Goal: Information Seeking & Learning: Learn about a topic

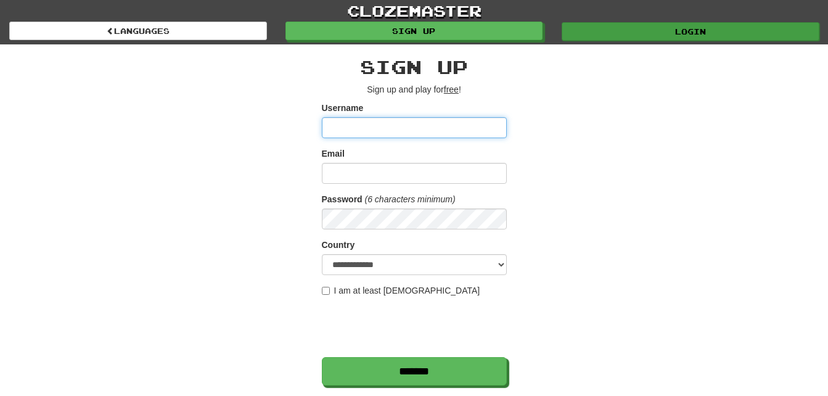
type input "***"
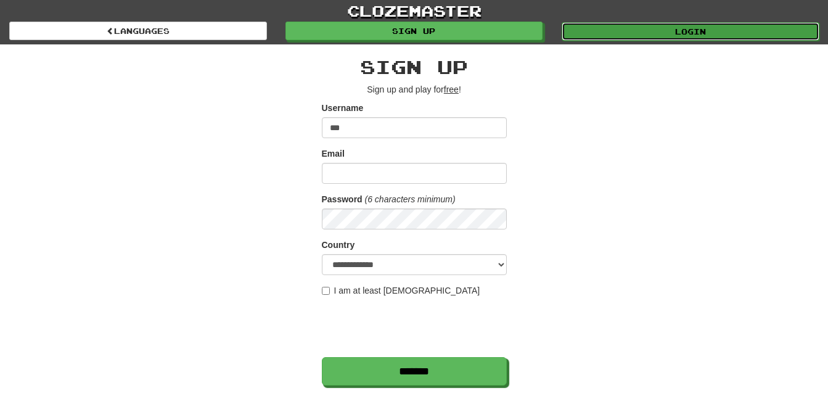
click at [589, 30] on link "Login" at bounding box center [691, 31] width 258 height 18
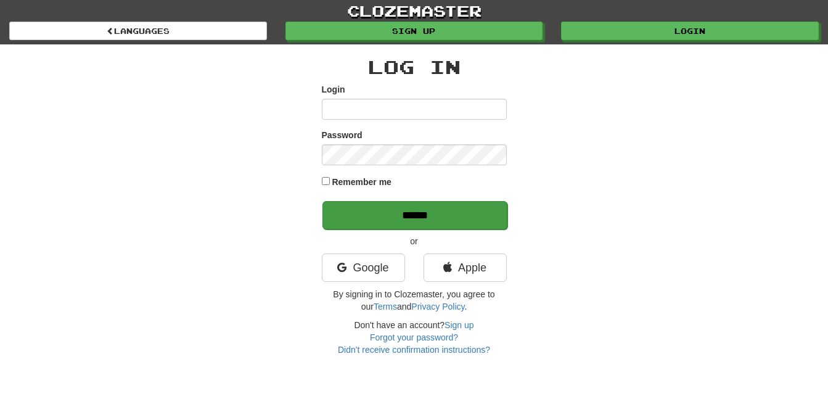
type input "***"
click at [485, 216] on input "******" at bounding box center [414, 215] width 185 height 28
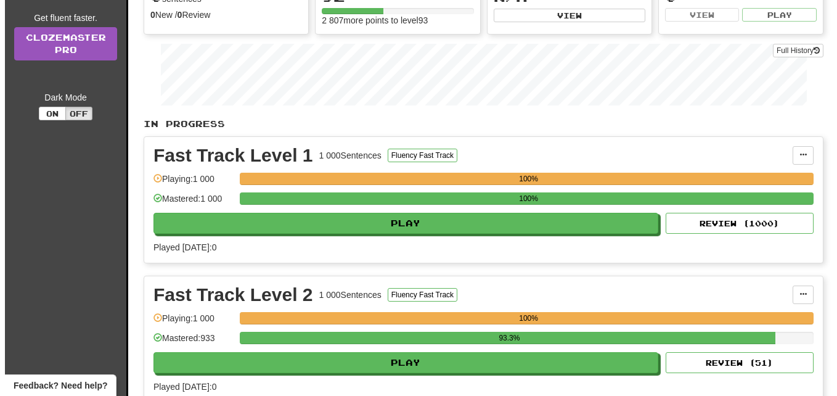
scroll to position [247, 0]
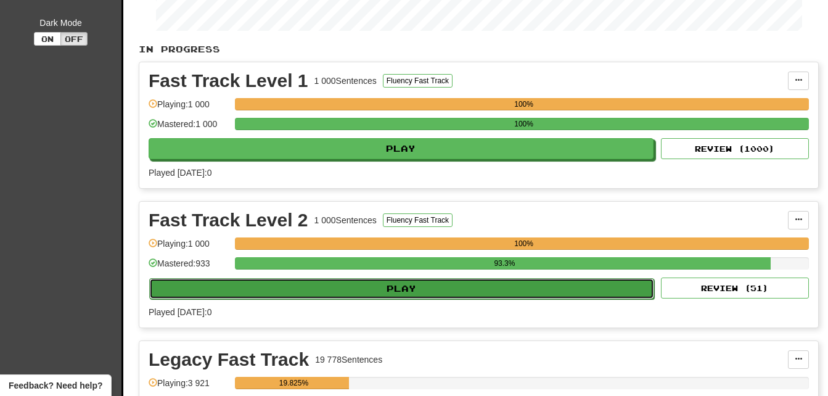
click at [542, 293] on button "Play" at bounding box center [401, 288] width 505 height 21
select select "**"
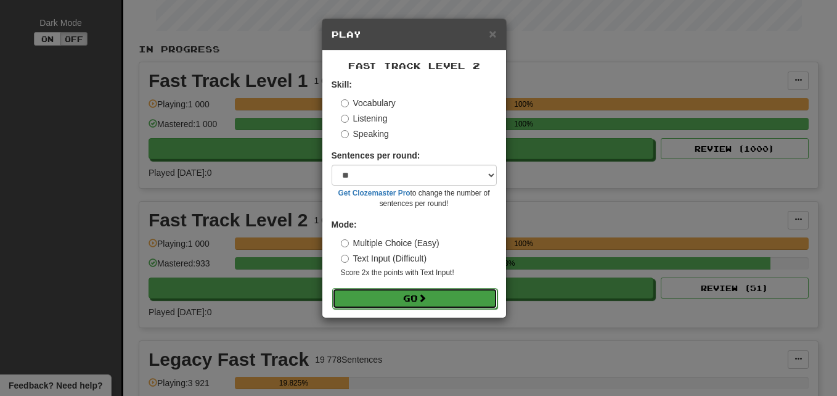
click at [449, 298] on button "Go" at bounding box center [414, 298] width 165 height 21
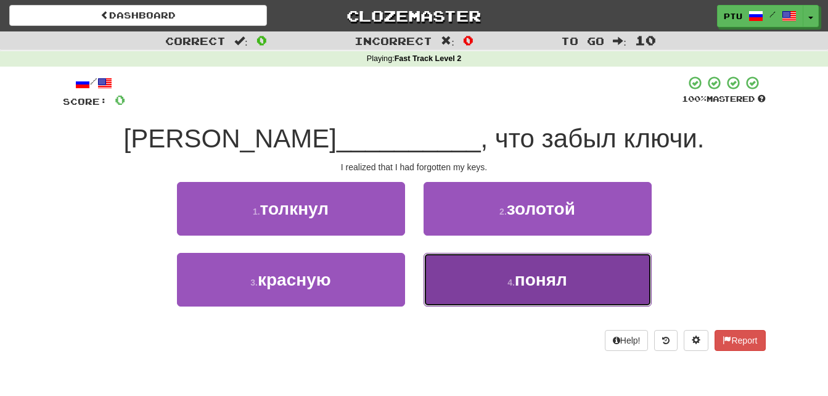
click at [540, 287] on span "понял" at bounding box center [541, 279] width 52 height 19
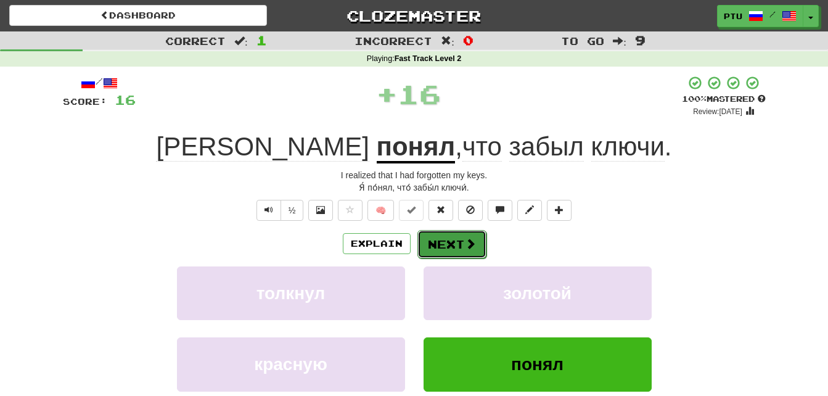
click at [438, 245] on button "Next" at bounding box center [451, 244] width 69 height 28
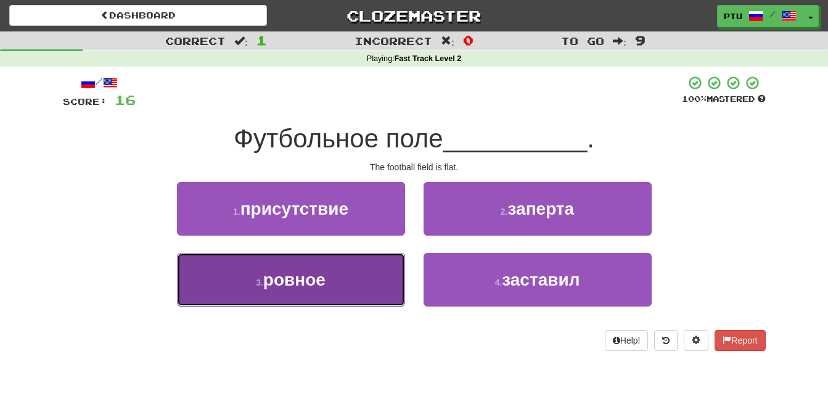
click at [308, 288] on span "ровное" at bounding box center [294, 279] width 62 height 19
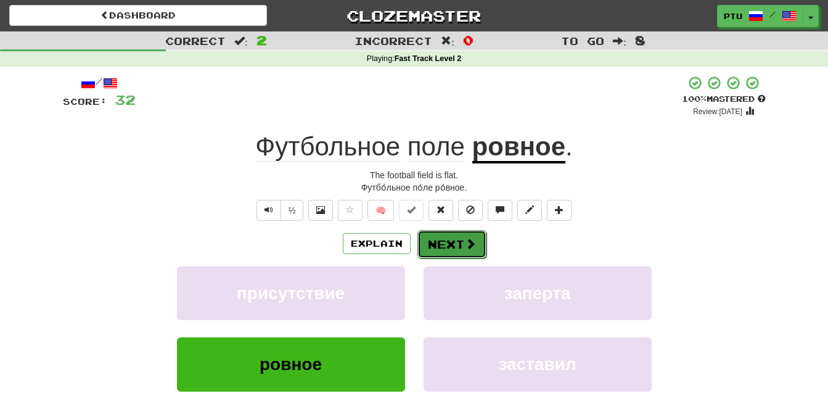
click at [445, 247] on button "Next" at bounding box center [451, 244] width 69 height 28
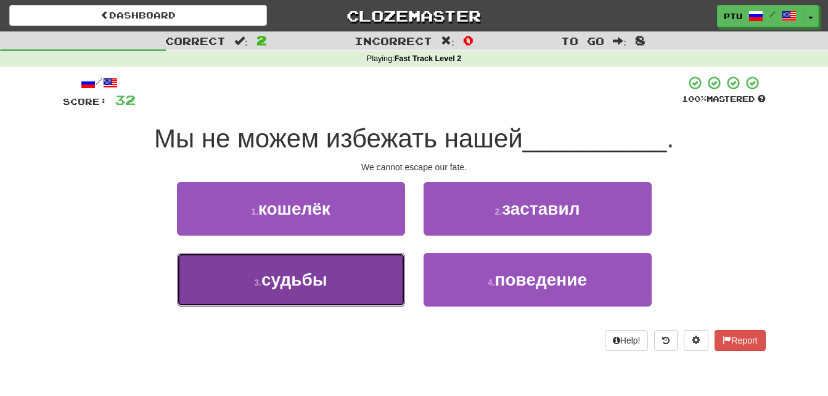
click at [314, 282] on span "судьбы" at bounding box center [294, 279] width 66 height 19
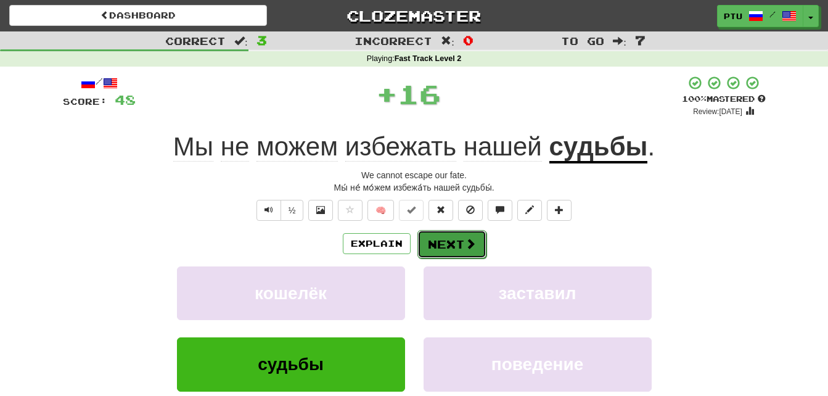
click at [454, 240] on button "Next" at bounding box center [451, 244] width 69 height 28
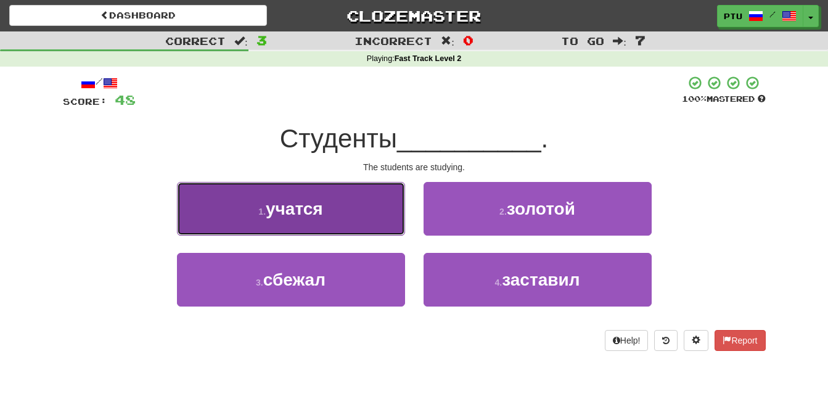
click at [281, 211] on span "учатся" at bounding box center [294, 208] width 57 height 19
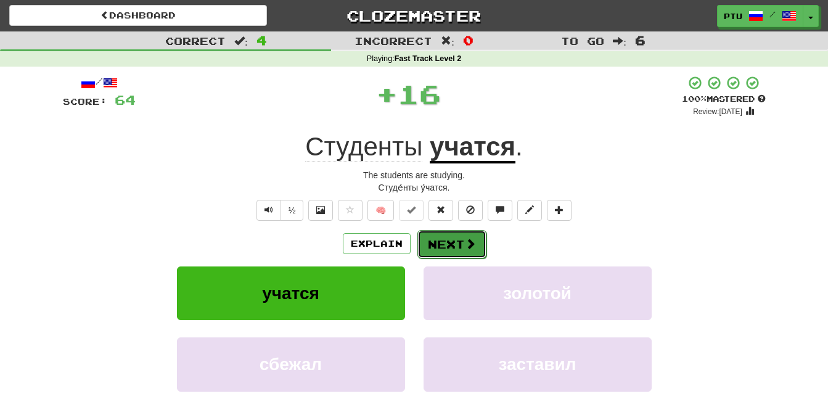
click at [448, 240] on button "Next" at bounding box center [451, 244] width 69 height 28
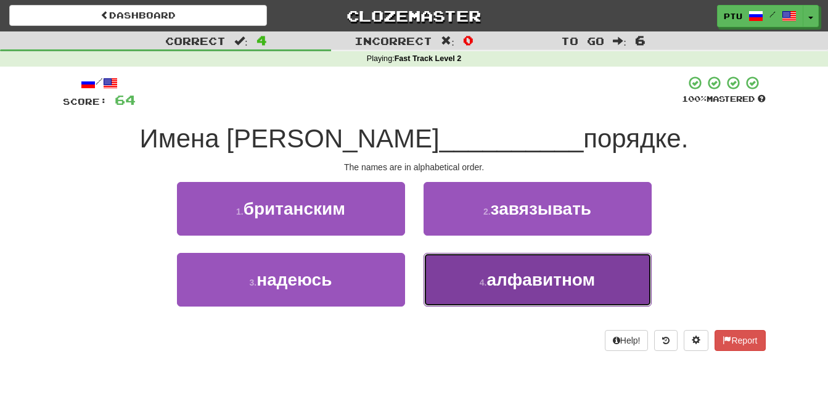
click at [584, 285] on span "алфавитном" at bounding box center [540, 279] width 109 height 19
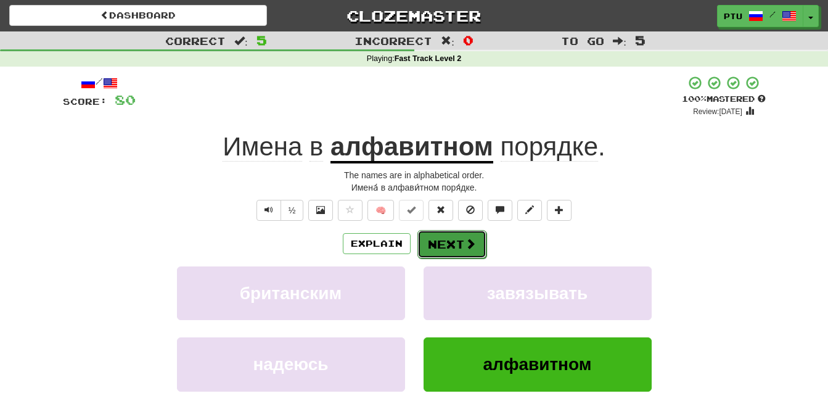
click at [455, 246] on button "Next" at bounding box center [451, 244] width 69 height 28
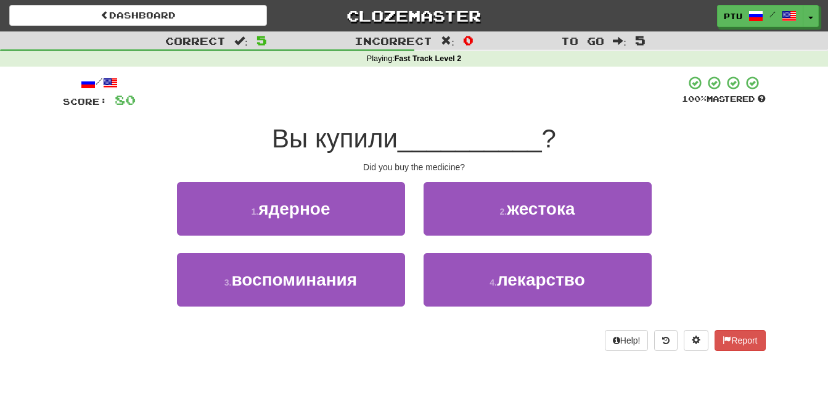
click at [455, 246] on div "2 . жестока" at bounding box center [537, 217] width 247 height 71
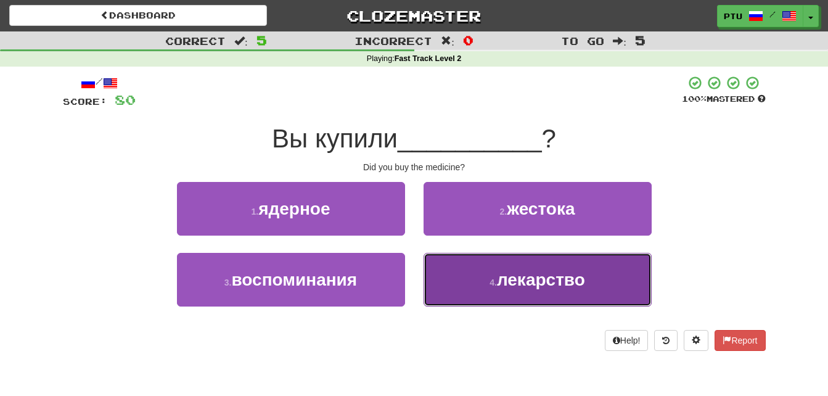
click at [540, 281] on span "лекарство" at bounding box center [541, 279] width 88 height 19
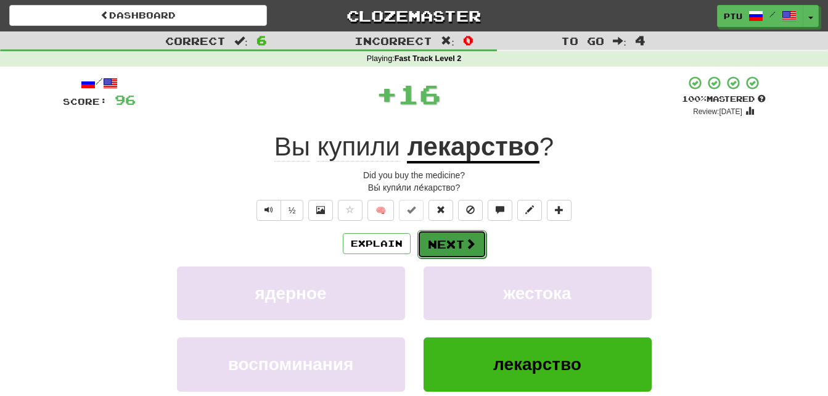
click at [466, 245] on span at bounding box center [470, 243] width 11 height 11
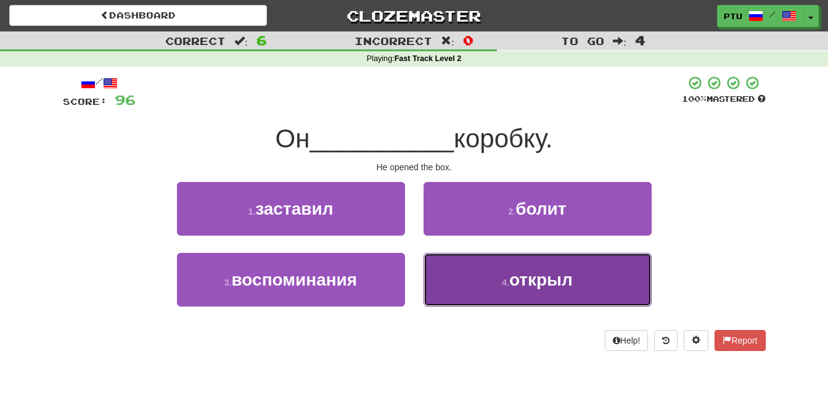
click at [514, 276] on span "открыл" at bounding box center [541, 279] width 64 height 19
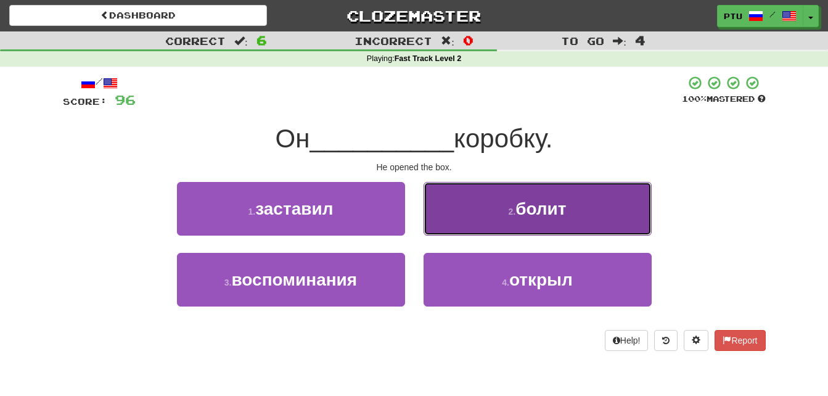
click at [514, 236] on button "2 . болит" at bounding box center [538, 209] width 228 height 54
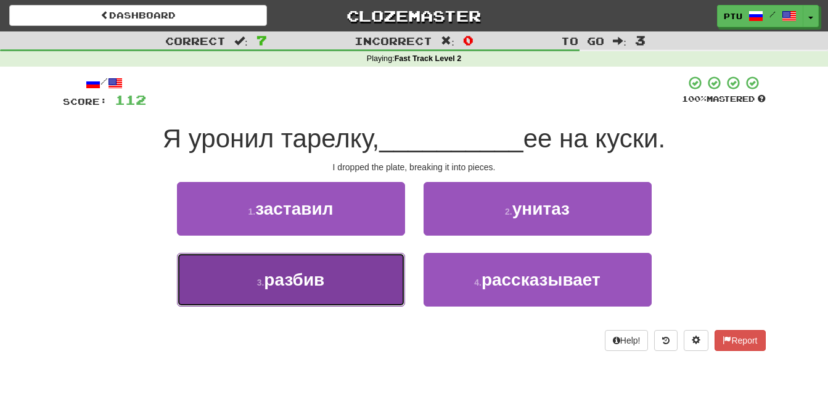
click at [293, 280] on span "разбив" at bounding box center [294, 279] width 60 height 19
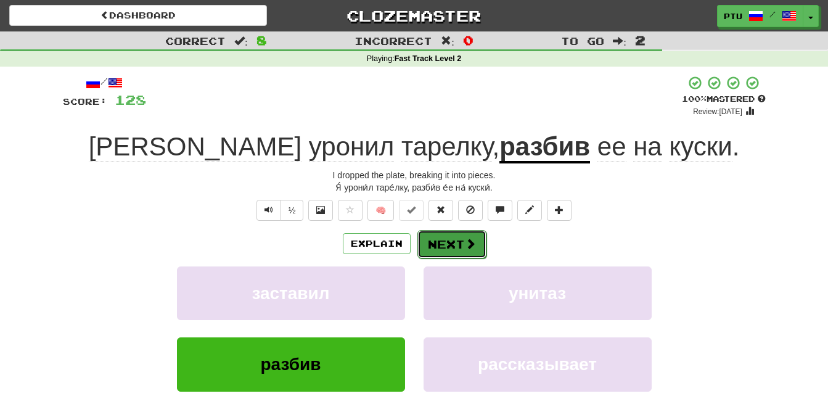
click at [457, 242] on button "Next" at bounding box center [451, 244] width 69 height 28
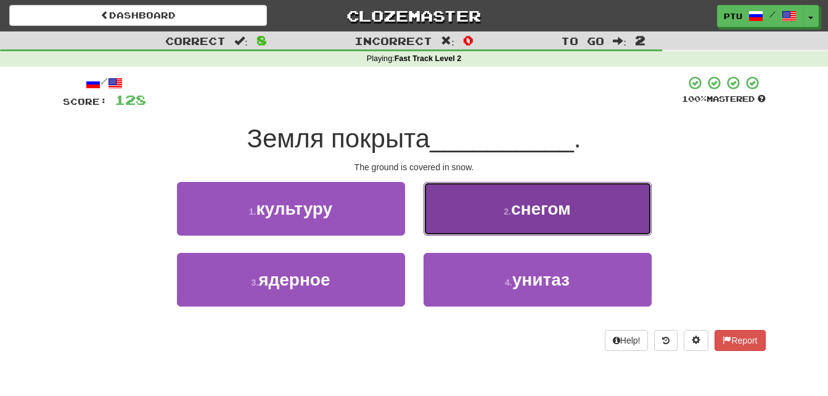
click at [543, 211] on span "снегом" at bounding box center [541, 208] width 60 height 19
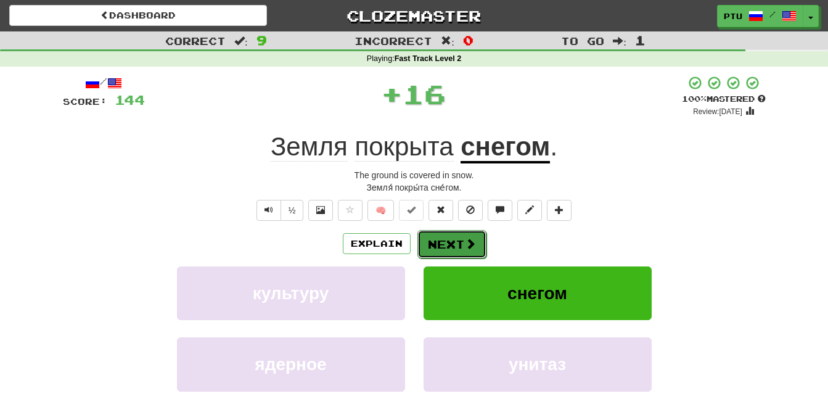
click at [466, 249] on span at bounding box center [470, 243] width 11 height 11
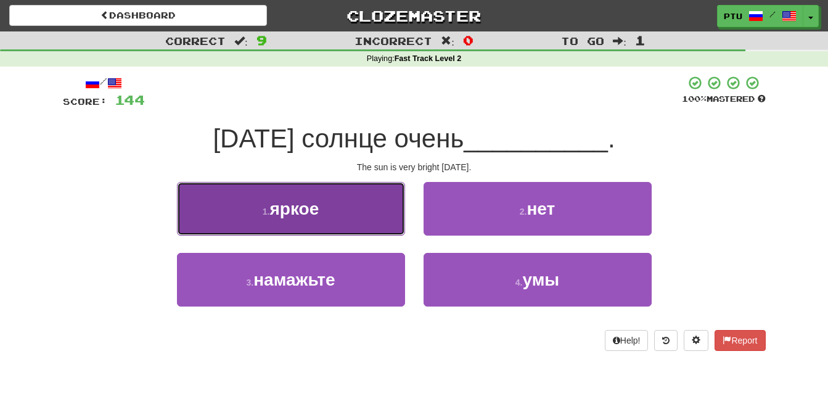
click at [308, 217] on span "яркое" at bounding box center [293, 208] width 49 height 19
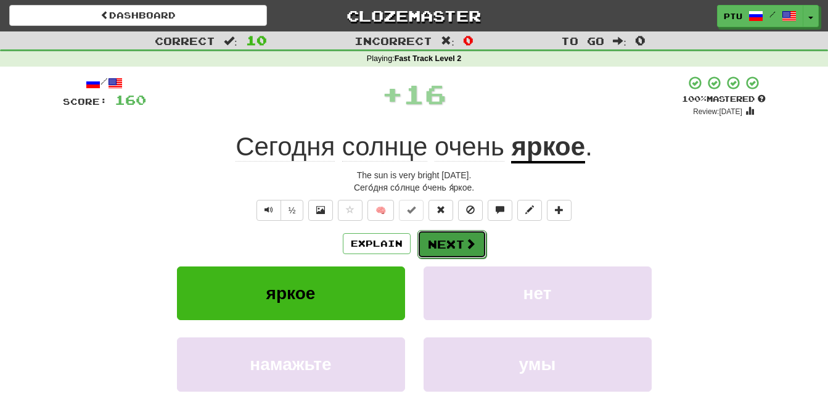
click at [438, 242] on button "Next" at bounding box center [451, 244] width 69 height 28
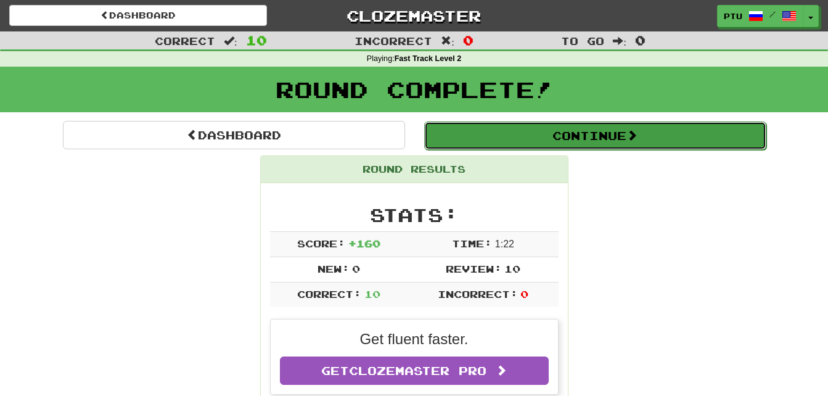
click at [591, 136] on button "Continue" at bounding box center [595, 135] width 342 height 28
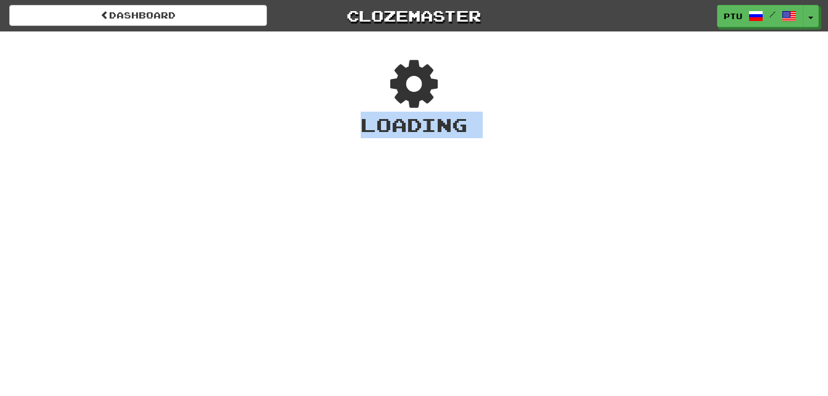
click at [591, 136] on div "Loading" at bounding box center [414, 125] width 828 height 27
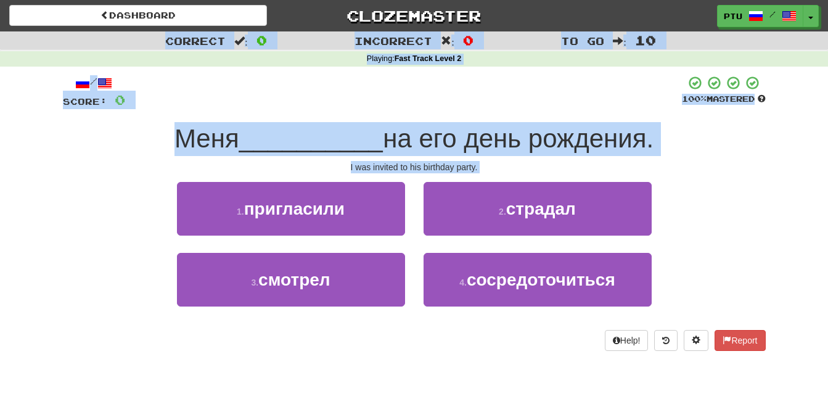
click at [753, 194] on div "1 . пригласили 2 . страдал" at bounding box center [414, 217] width 740 height 71
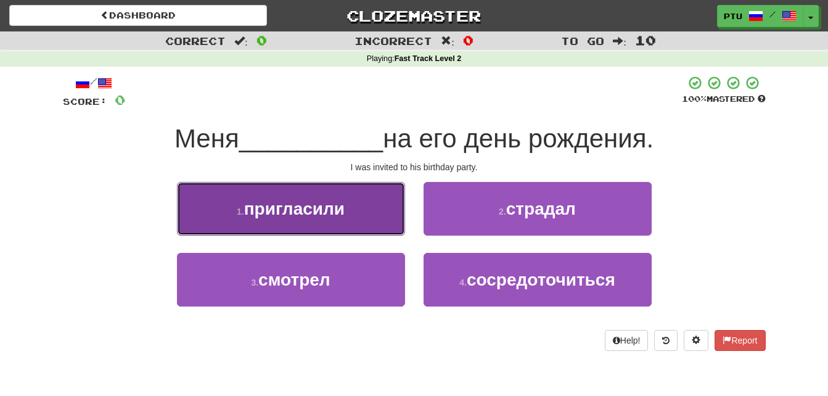
click at [300, 216] on span "пригласили" at bounding box center [294, 208] width 100 height 19
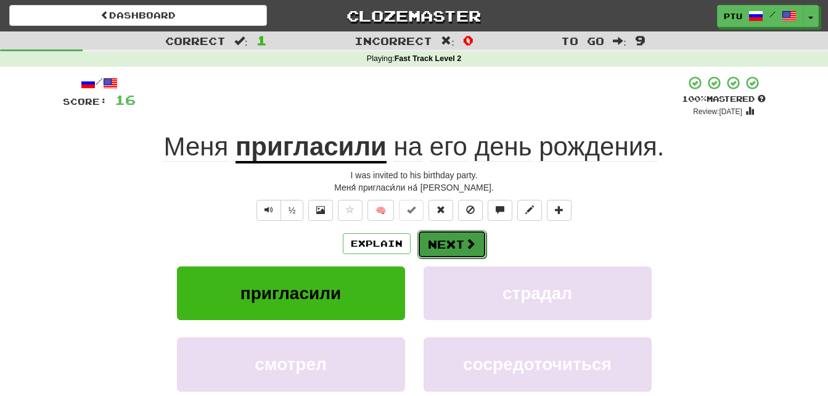
click at [448, 247] on button "Next" at bounding box center [451, 244] width 69 height 28
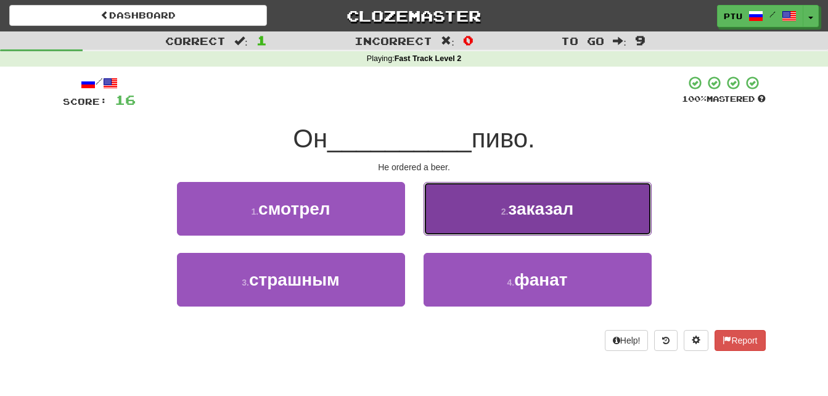
click at [539, 213] on span "заказал" at bounding box center [540, 208] width 65 height 19
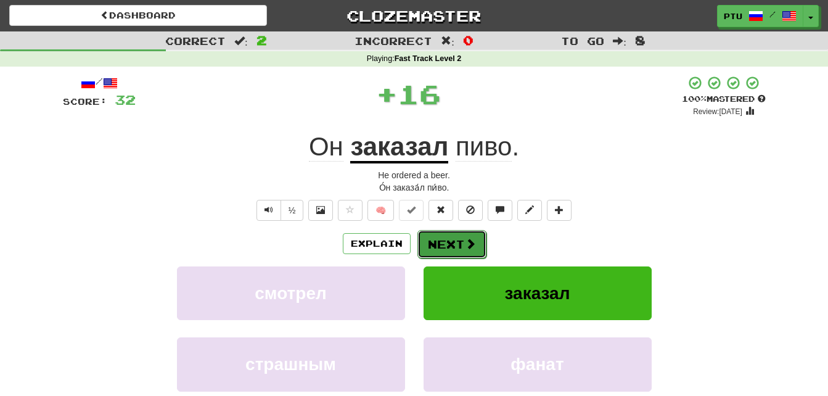
click at [445, 239] on button "Next" at bounding box center [451, 244] width 69 height 28
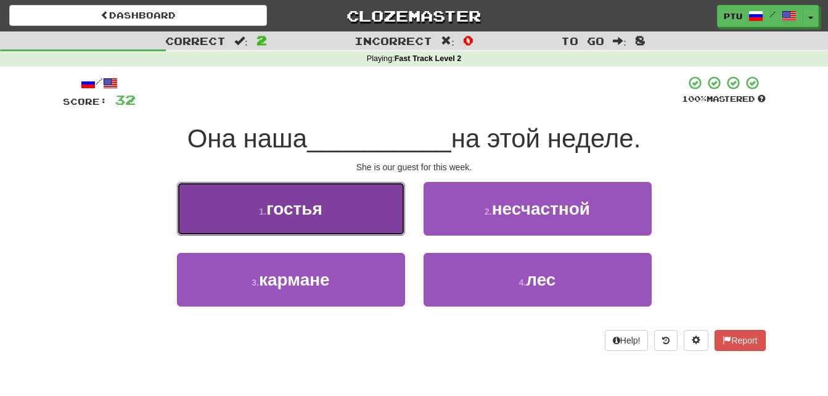
click at [297, 210] on span "гостья" at bounding box center [294, 208] width 56 height 19
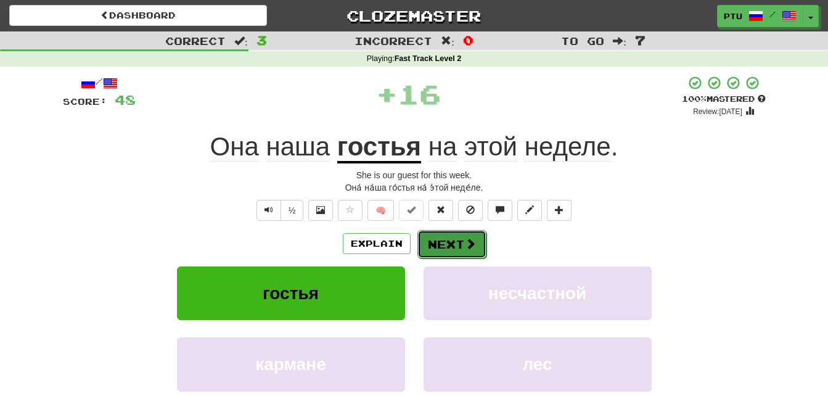
click at [445, 240] on button "Next" at bounding box center [451, 244] width 69 height 28
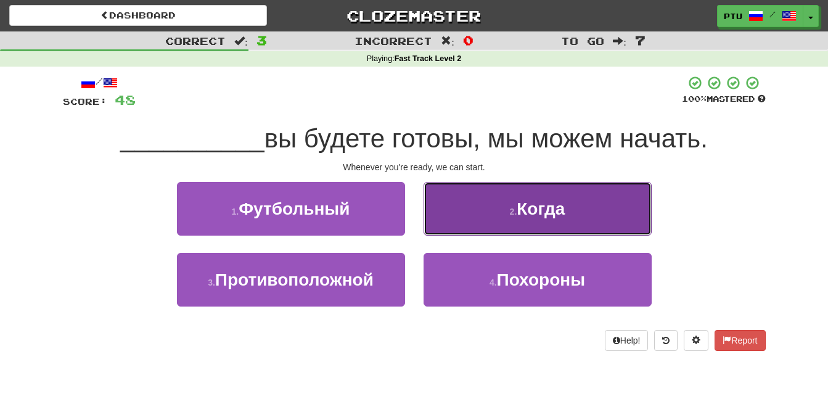
click at [544, 210] on span "Когда" at bounding box center [541, 208] width 48 height 19
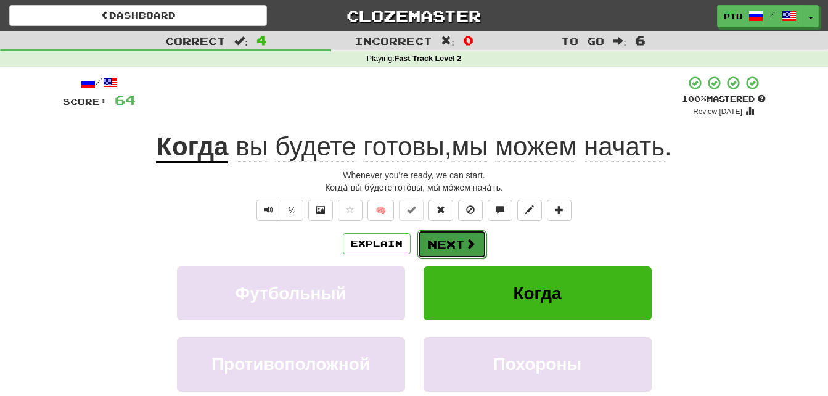
click at [466, 248] on span at bounding box center [470, 243] width 11 height 11
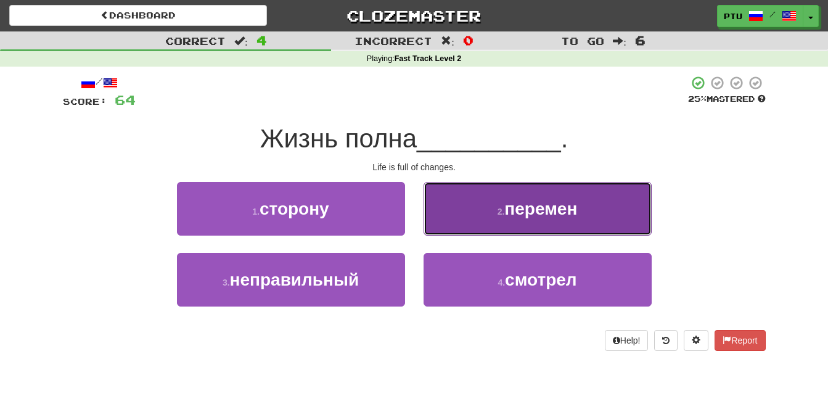
click at [536, 208] on span "перемен" at bounding box center [540, 208] width 73 height 19
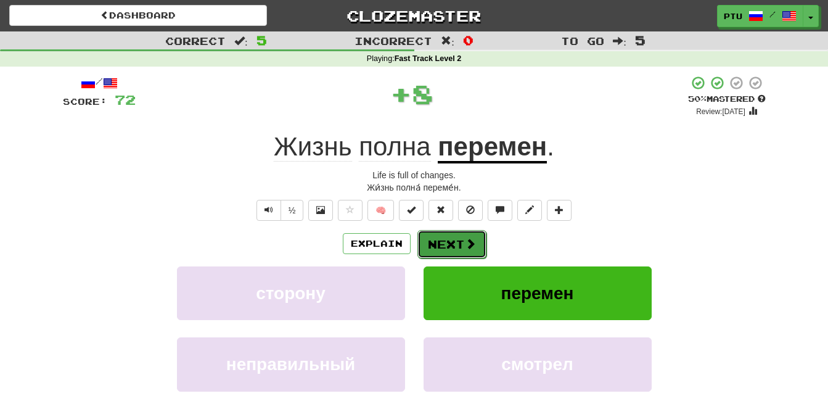
click at [443, 245] on button "Next" at bounding box center [451, 244] width 69 height 28
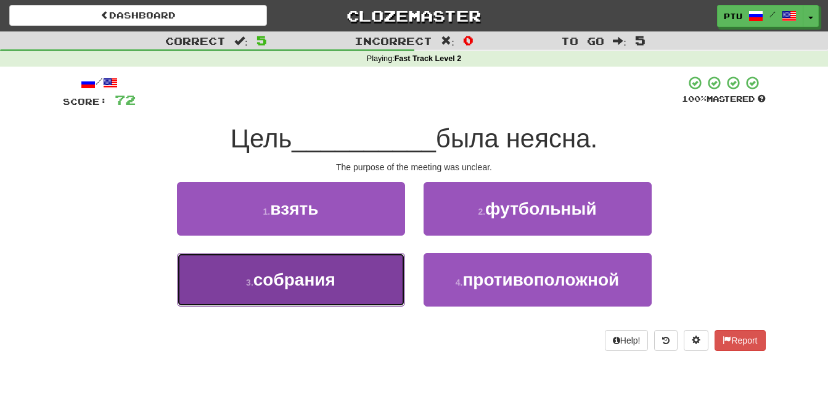
click at [322, 276] on span "собрания" at bounding box center [294, 279] width 82 height 19
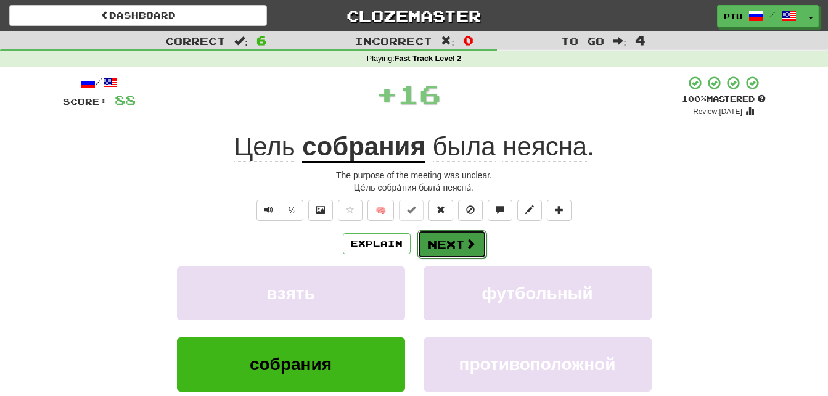
click at [445, 243] on button "Next" at bounding box center [451, 244] width 69 height 28
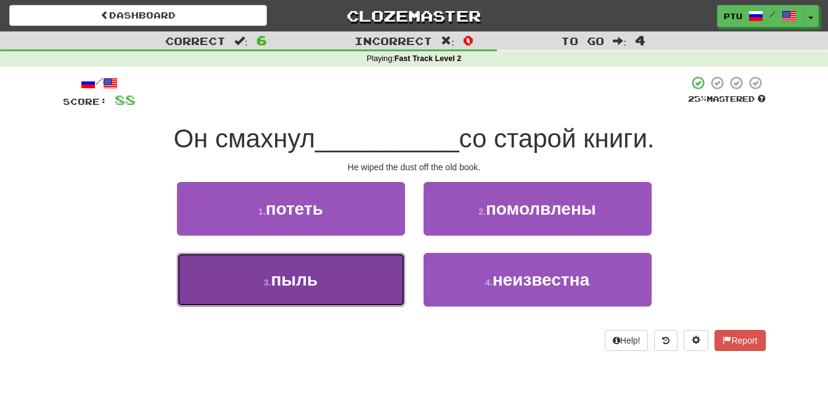
click at [290, 274] on span "пыль" at bounding box center [294, 279] width 47 height 19
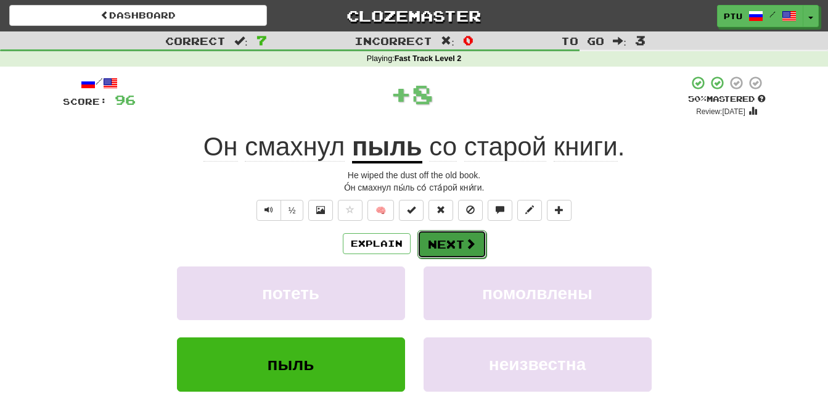
click at [445, 244] on button "Next" at bounding box center [451, 244] width 69 height 28
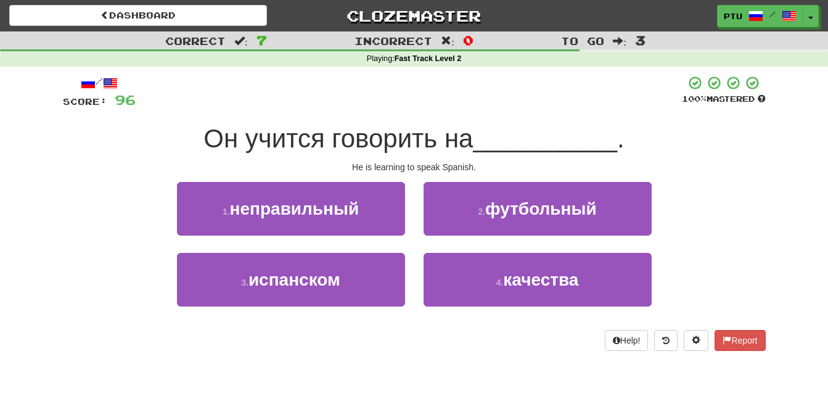
click at [445, 244] on div "2 . футбольный" at bounding box center [537, 217] width 247 height 71
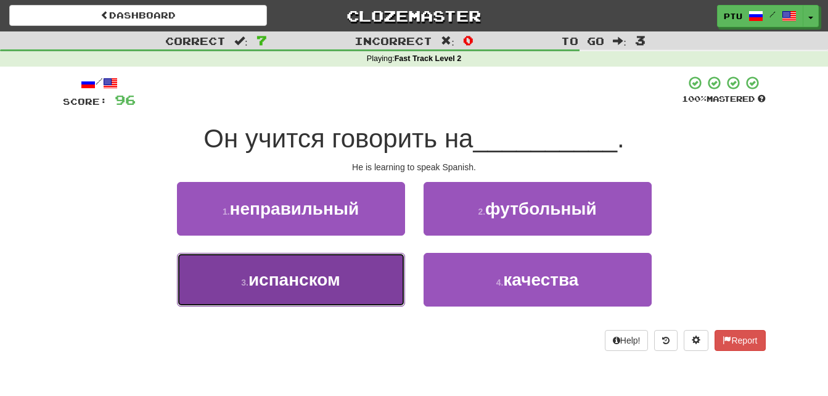
click at [322, 281] on span "испанском" at bounding box center [294, 279] width 92 height 19
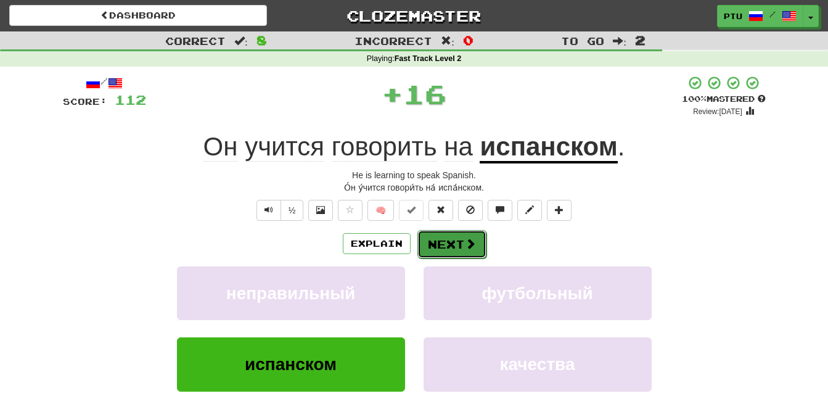
click at [459, 242] on button "Next" at bounding box center [451, 244] width 69 height 28
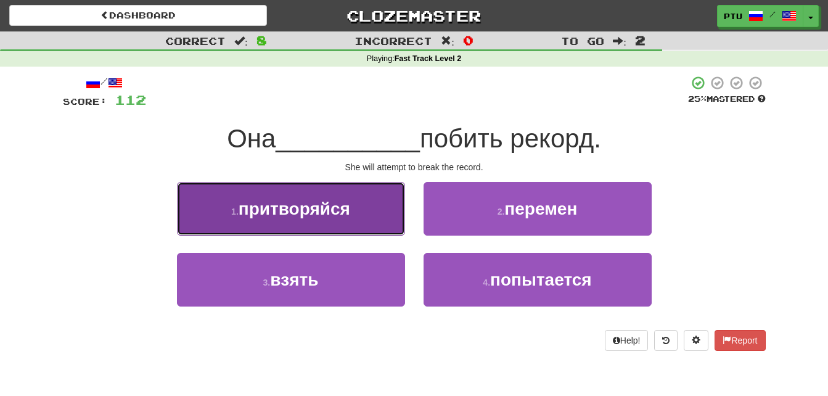
click at [309, 206] on span "притворяйся" at bounding box center [295, 208] width 112 height 19
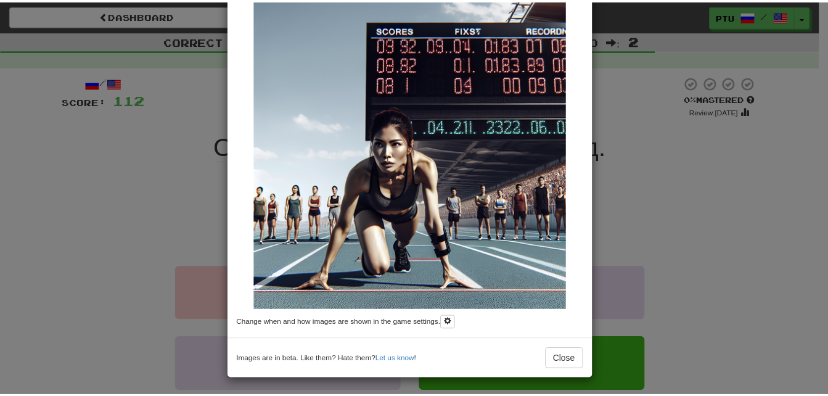
scroll to position [99, 0]
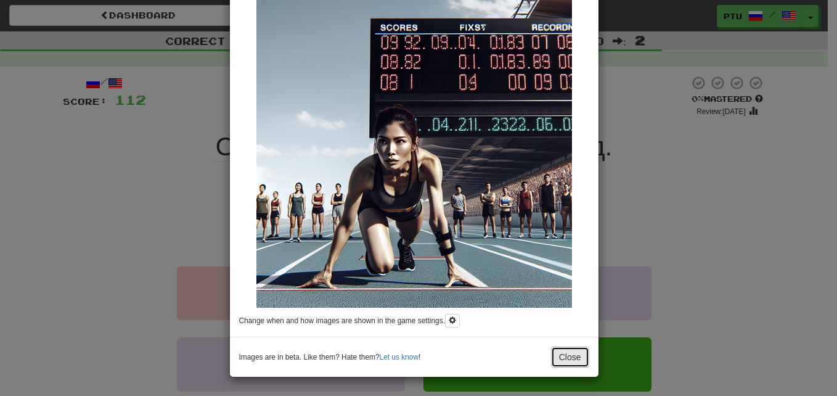
click at [562, 359] on button "Close" at bounding box center [570, 356] width 38 height 21
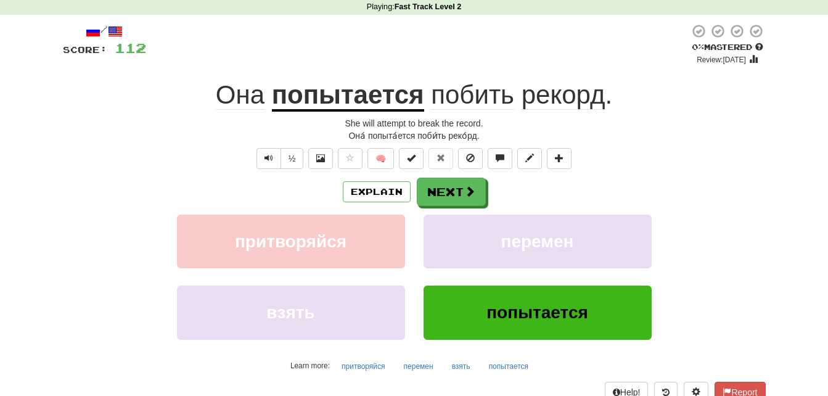
scroll to position [62, 0]
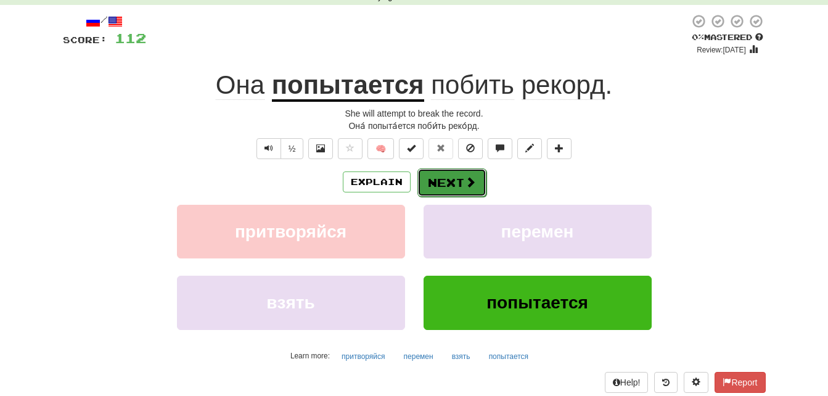
click at [454, 176] on button "Next" at bounding box center [451, 182] width 69 height 28
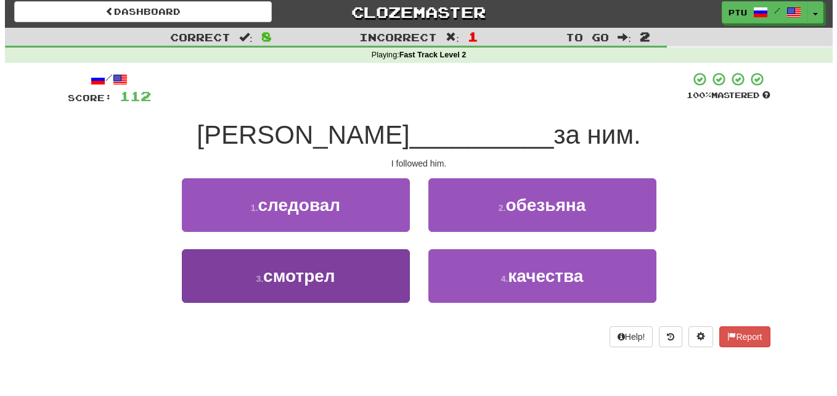
scroll to position [0, 0]
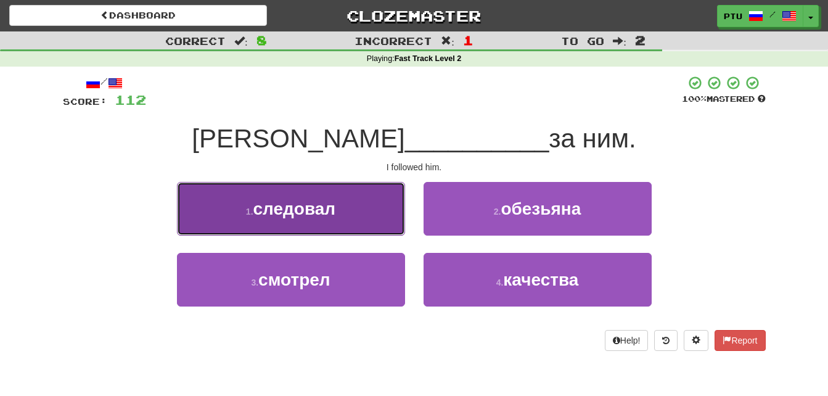
click at [337, 218] on button "1 . следовал" at bounding box center [291, 209] width 228 height 54
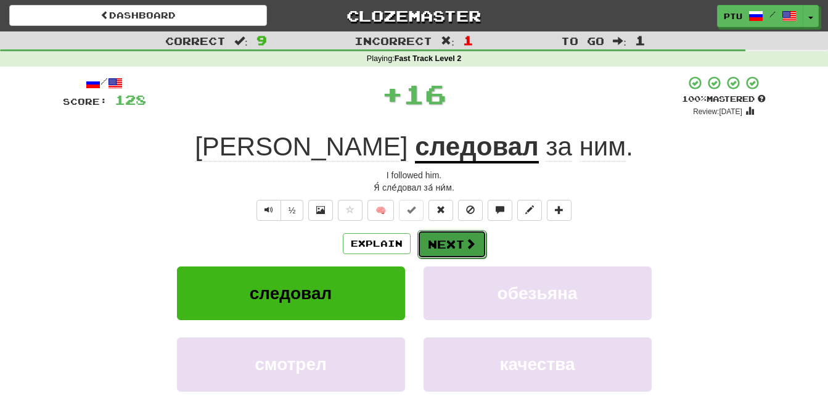
click at [446, 240] on button "Next" at bounding box center [451, 244] width 69 height 28
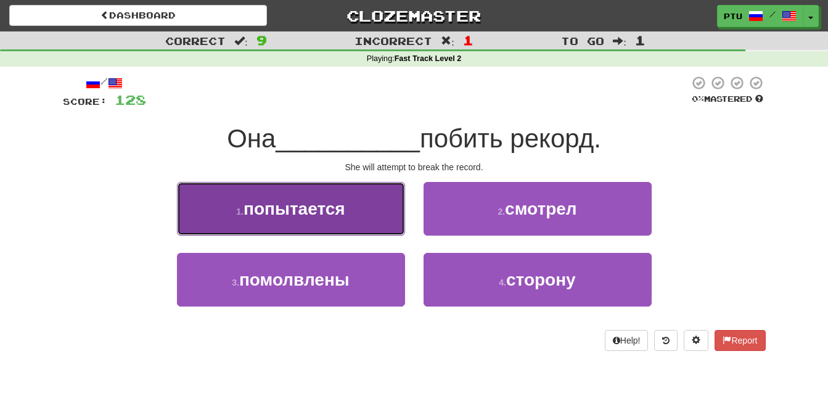
click at [327, 213] on span "попытается" at bounding box center [295, 208] width 102 height 19
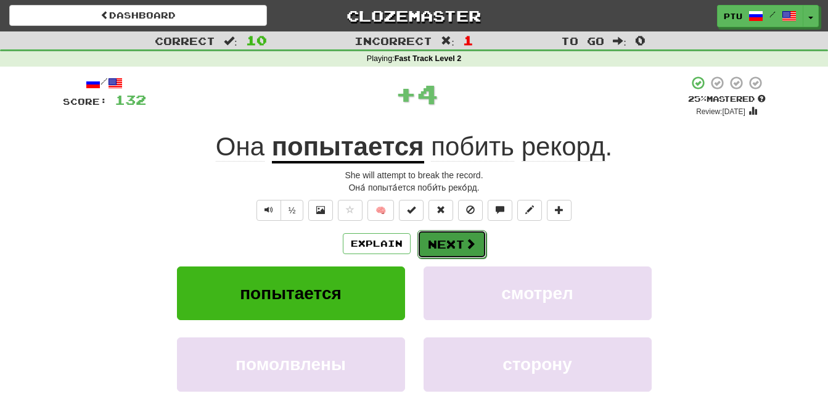
click at [443, 243] on button "Next" at bounding box center [451, 244] width 69 height 28
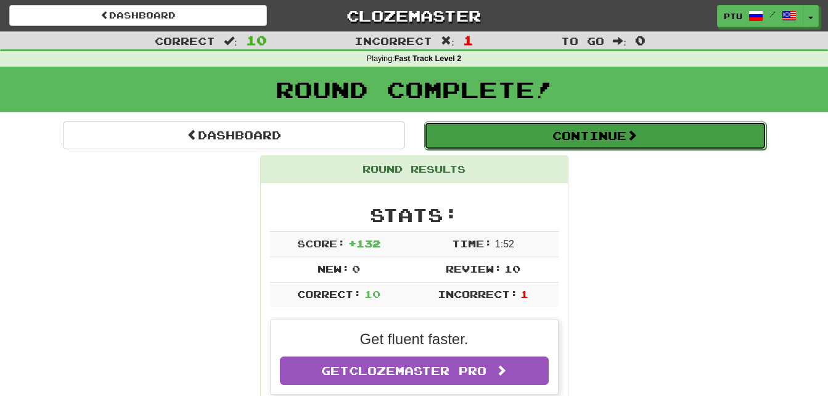
click at [604, 136] on button "Continue" at bounding box center [595, 135] width 342 height 28
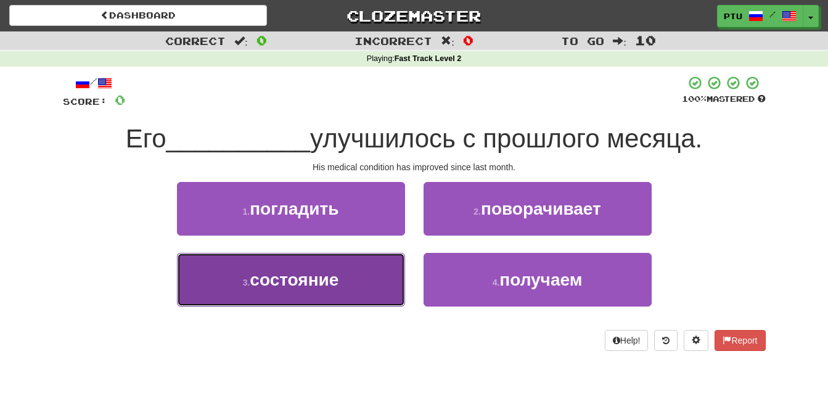
click at [328, 285] on span "состояние" at bounding box center [294, 279] width 89 height 19
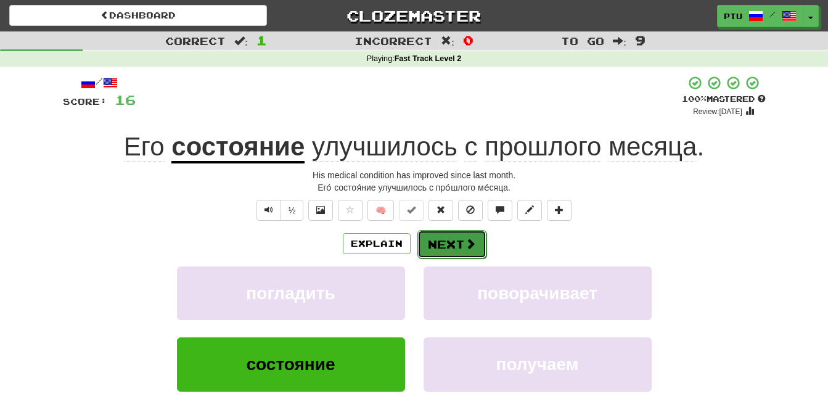
click at [466, 242] on span at bounding box center [470, 243] width 11 height 11
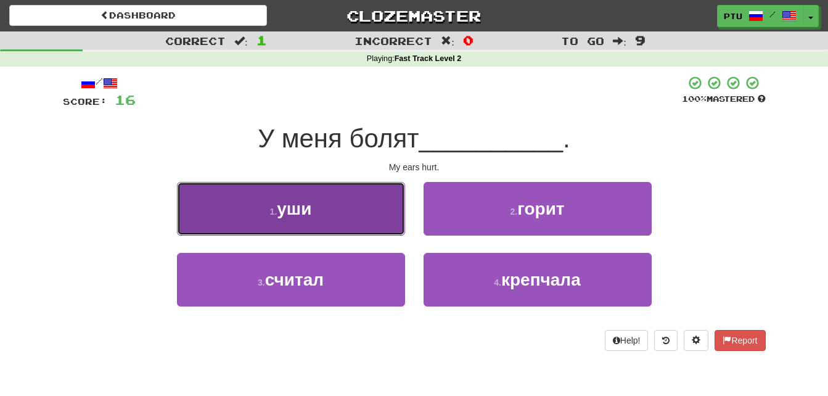
click at [316, 212] on button "1 . уши" at bounding box center [291, 209] width 228 height 54
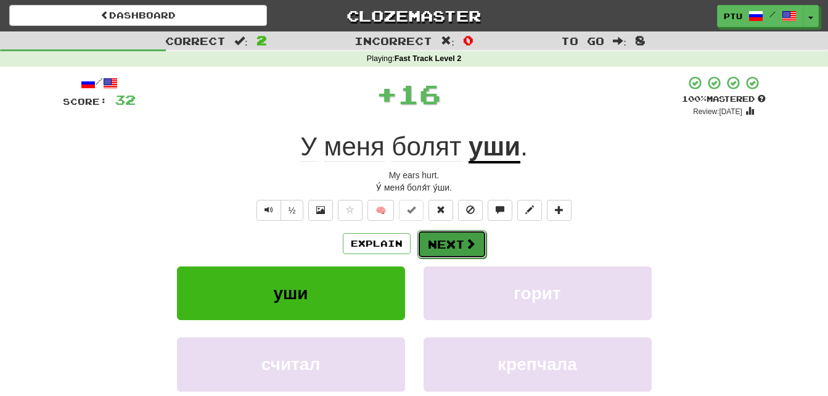
click at [453, 244] on button "Next" at bounding box center [451, 244] width 69 height 28
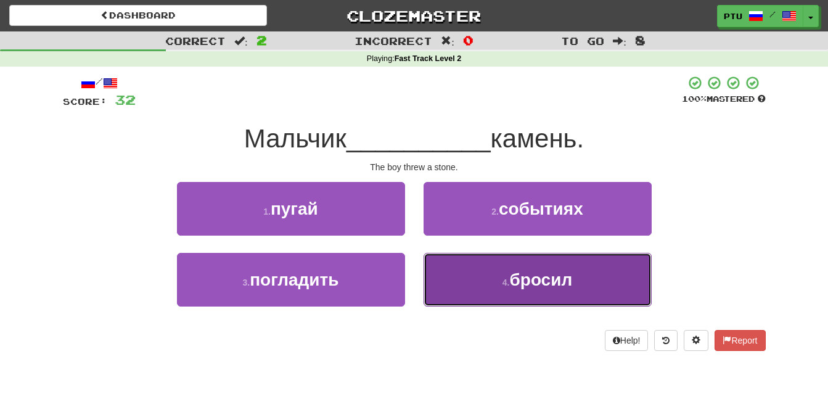
click at [524, 281] on span "бросил" at bounding box center [540, 279] width 63 height 19
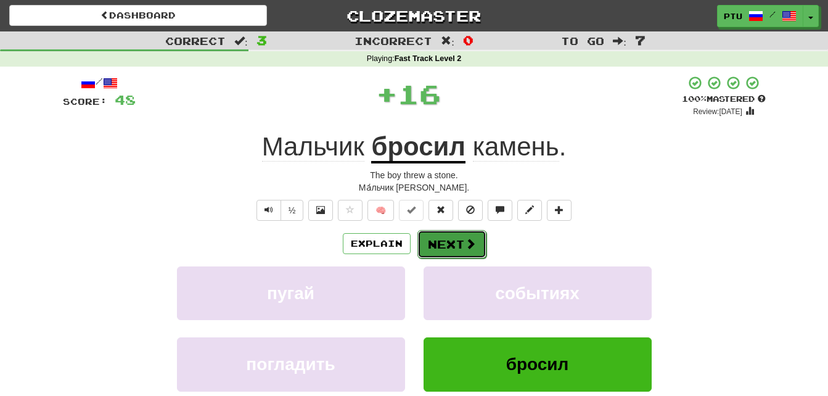
click at [449, 239] on button "Next" at bounding box center [451, 244] width 69 height 28
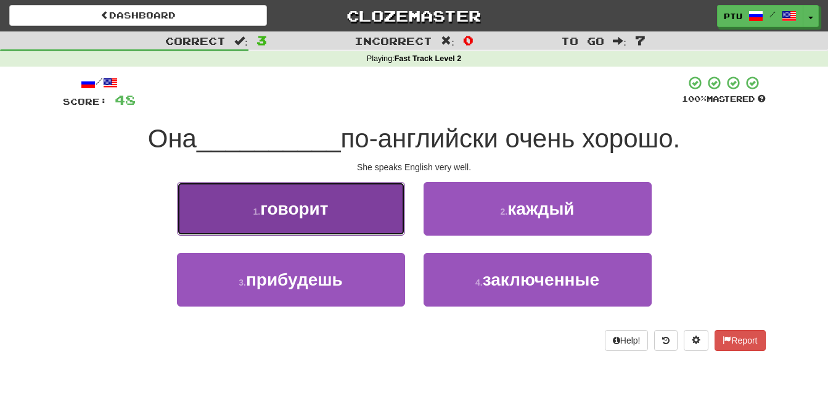
click at [322, 211] on span "говорит" at bounding box center [294, 208] width 68 height 19
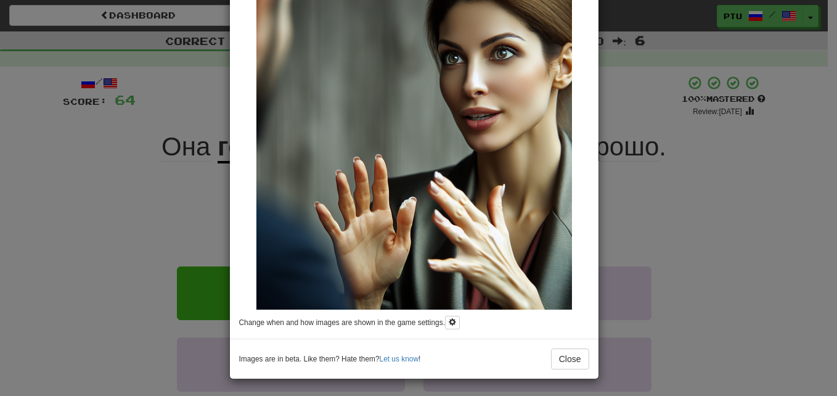
scroll to position [99, 0]
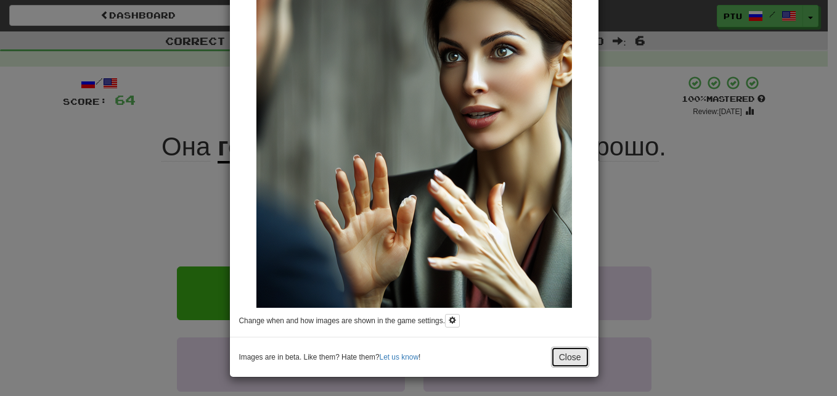
click at [564, 357] on button "Close" at bounding box center [570, 356] width 38 height 21
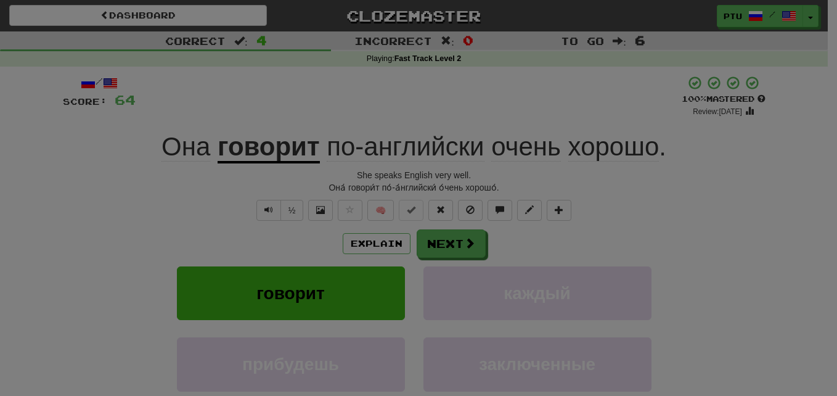
click at [564, 357] on div "× Image Она говорит по-английски очень хорошо. She speaks English very well. Ch…" at bounding box center [418, 198] width 837 height 396
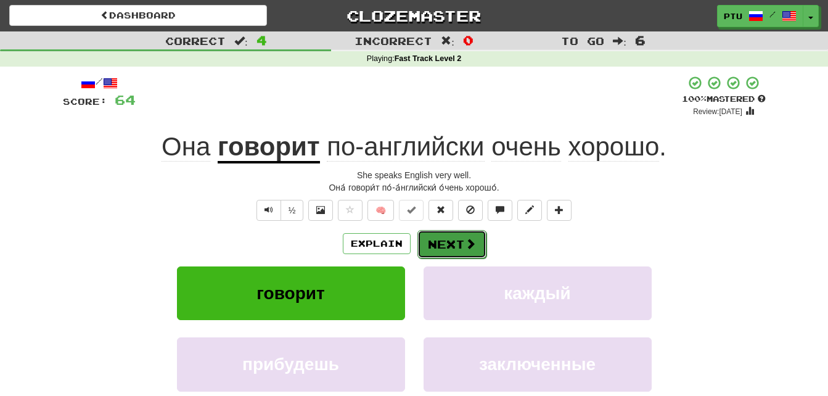
click at [455, 243] on button "Next" at bounding box center [451, 244] width 69 height 28
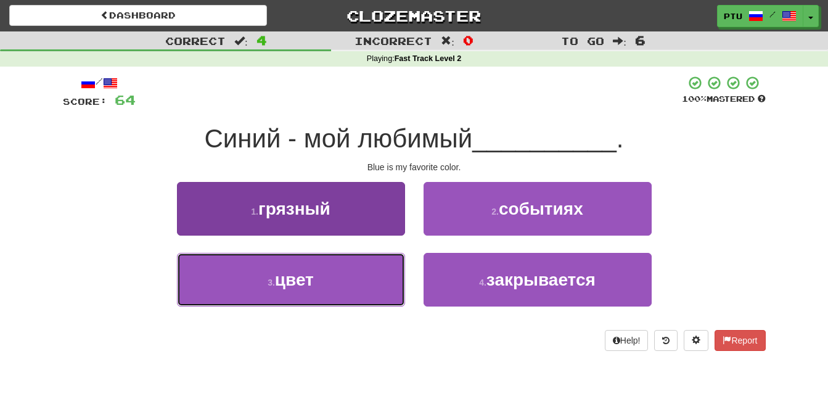
click at [311, 287] on span "цвет" at bounding box center [294, 279] width 39 height 19
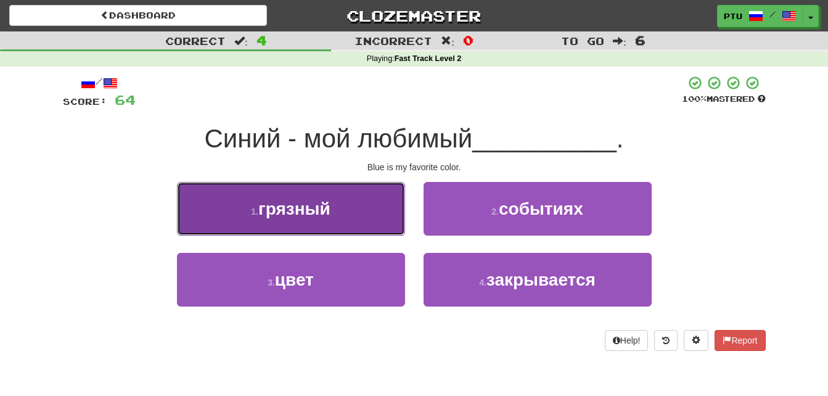
click at [311, 218] on span "грязный" at bounding box center [294, 208] width 72 height 19
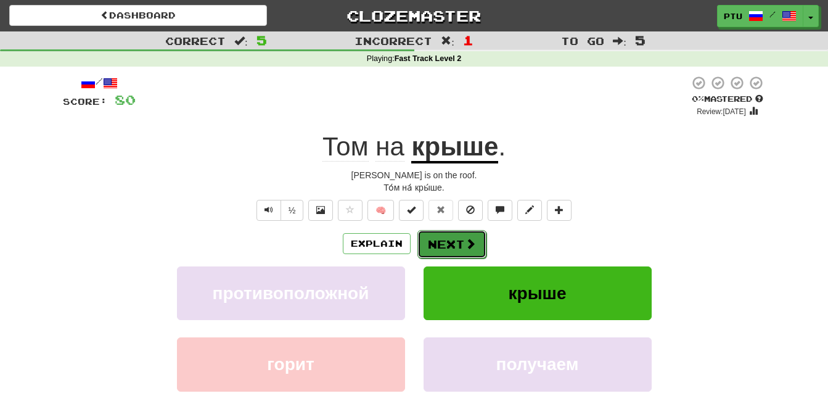
click at [469, 244] on span at bounding box center [470, 243] width 11 height 11
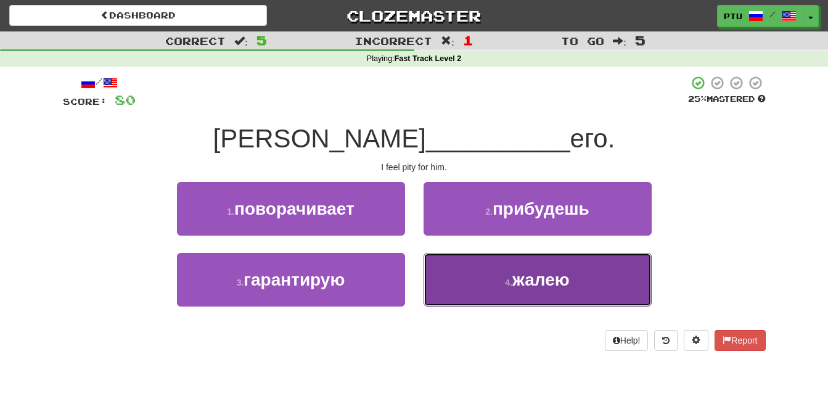
click at [538, 277] on span "жалею" at bounding box center [540, 279] width 57 height 19
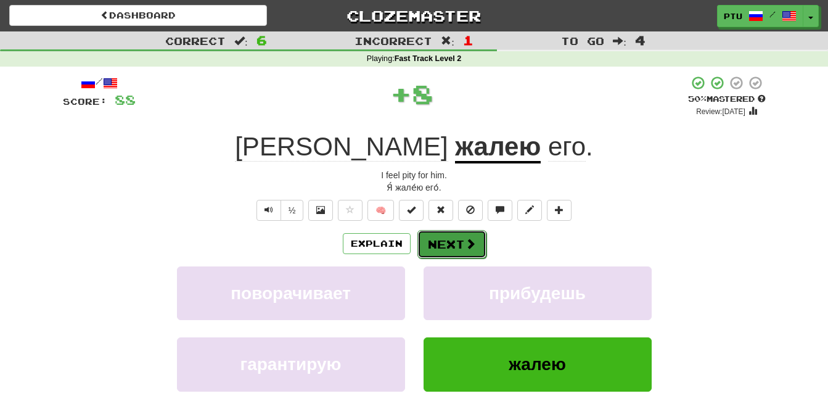
click at [467, 246] on span at bounding box center [470, 243] width 11 height 11
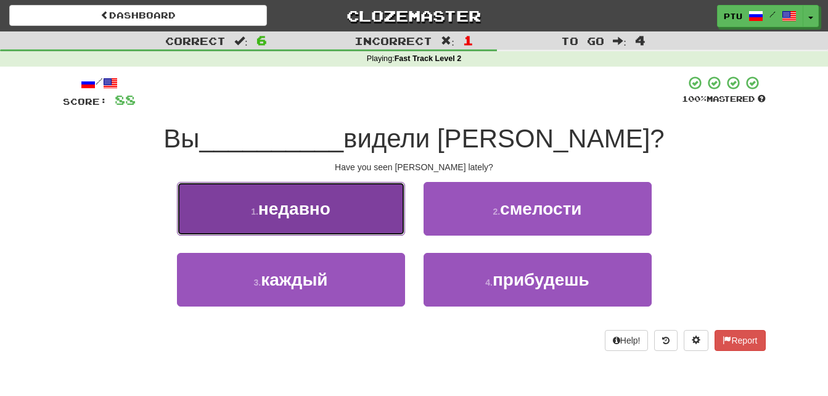
click at [318, 214] on span "недавно" at bounding box center [294, 208] width 72 height 19
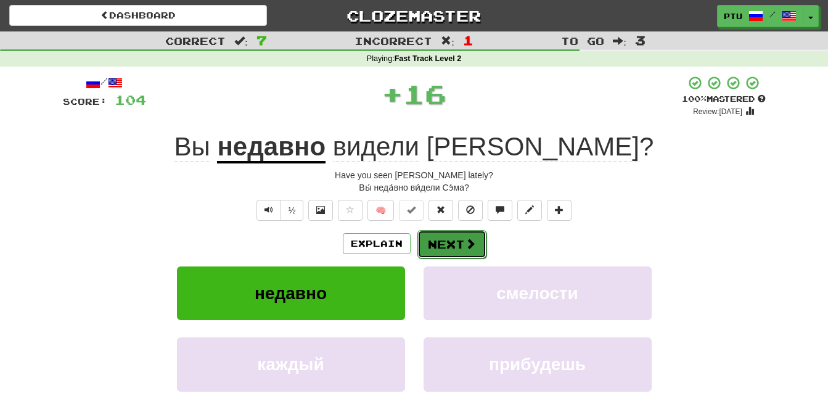
click at [466, 245] on span at bounding box center [470, 243] width 11 height 11
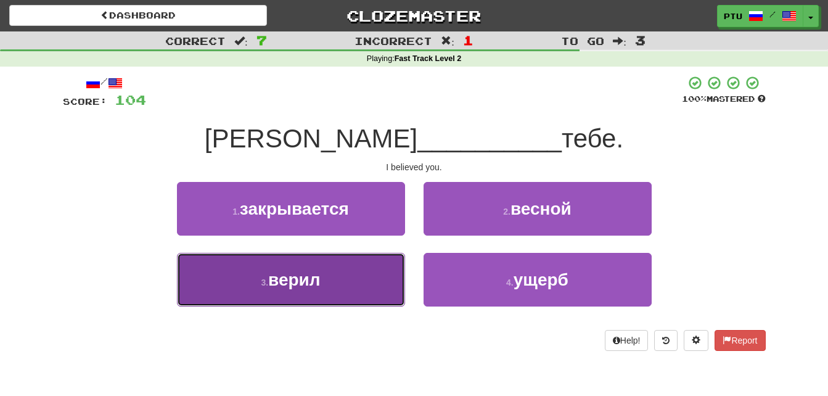
click at [290, 282] on span "верил" at bounding box center [294, 279] width 52 height 19
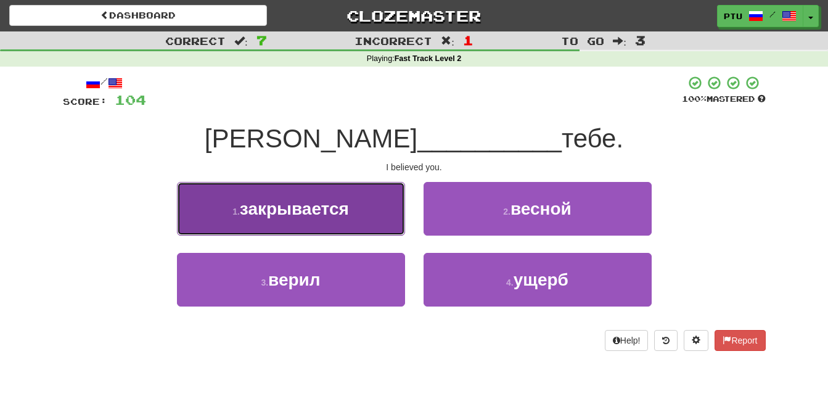
click at [290, 236] on button "1 . закрывается" at bounding box center [291, 209] width 228 height 54
